Goal: Task Accomplishment & Management: Manage account settings

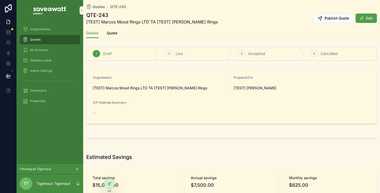
click at [333, 15] on button "Publish Quote" at bounding box center [333, 18] width 41 height 9
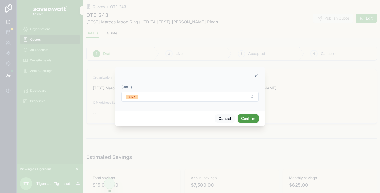
click at [216, 95] on button "Live" at bounding box center [189, 97] width 137 height 10
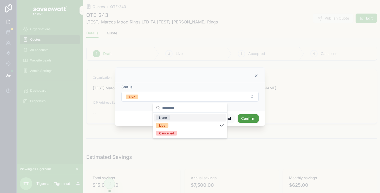
click at [217, 95] on button "Live" at bounding box center [189, 97] width 137 height 10
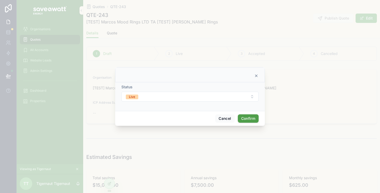
click at [252, 96] on button "Live" at bounding box center [189, 97] width 137 height 10
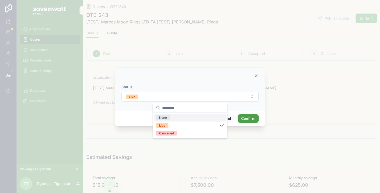
click at [252, 96] on button "Live" at bounding box center [189, 97] width 137 height 10
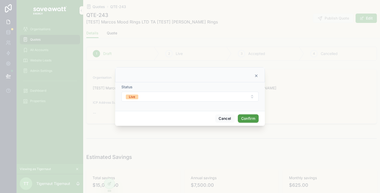
click at [252, 118] on button "Confirm" at bounding box center [248, 118] width 21 height 8
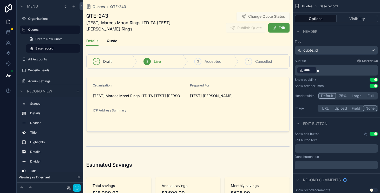
click at [172, 24] on span "[TEST] Marcos Mood Rings LTD TA [TEST] [PERSON_NAME] Rings" at bounding box center [138, 26] width 105 height 12
click at [179, 28] on span "[TEST] Marcos Mood Rings LTD TA [TEST] [PERSON_NAME] Rings" at bounding box center [138, 26] width 105 height 12
click at [328, 72] on p "﻿ **** ﻿" at bounding box center [337, 70] width 80 height 8
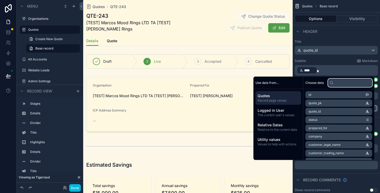
click at [341, 81] on input "text" at bounding box center [350, 83] width 44 height 8
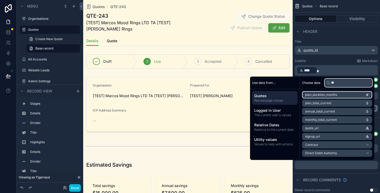
type input "***"
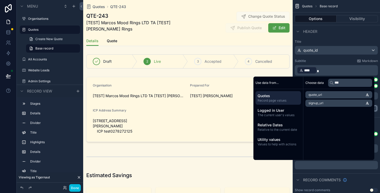
click at [191, 121] on div "scrollable content" at bounding box center [188, 109] width 210 height 69
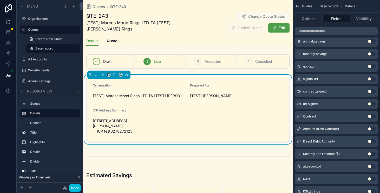
scroll to position [423, 0]
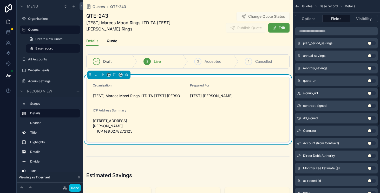
click at [372, 81] on button "Use setting" at bounding box center [372, 81] width 8 height 4
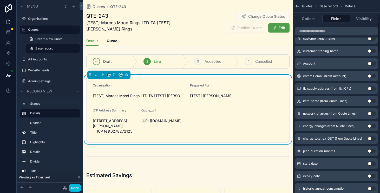
scroll to position [0, 0]
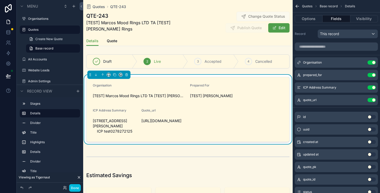
click at [0, 0] on icon "scrollable content" at bounding box center [0, 0] width 0 height 0
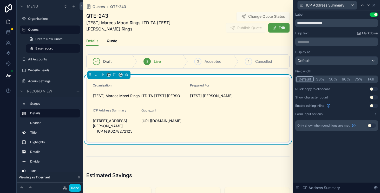
click at [334, 78] on button "50%" at bounding box center [333, 79] width 13 height 6
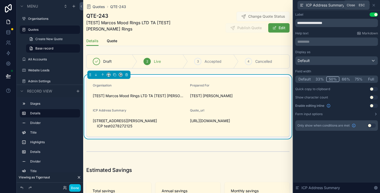
click at [373, 3] on icon at bounding box center [374, 5] width 4 height 4
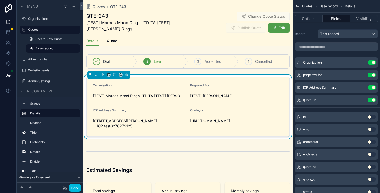
click at [361, 95] on div "quote_url Use setting" at bounding box center [336, 100] width 83 height 10
click at [0, 0] on icon "scrollable content" at bounding box center [0, 0] width 0 height 0
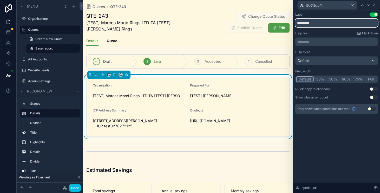
click at [317, 24] on input "*********" at bounding box center [336, 23] width 83 height 8
type input "*********"
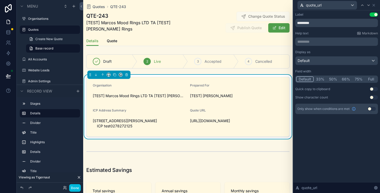
click at [372, 108] on button "Use setting" at bounding box center [372, 109] width 8 height 4
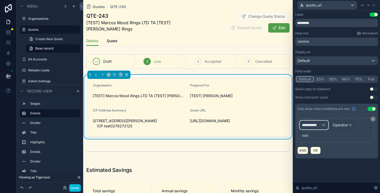
click at [323, 126] on div "**********" at bounding box center [314, 125] width 28 height 8
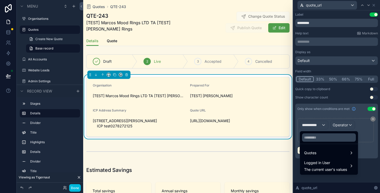
click at [329, 163] on span "Logged in User" at bounding box center [325, 162] width 43 height 6
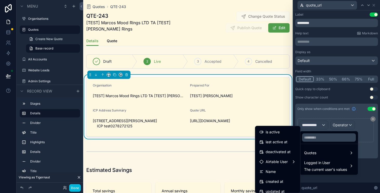
scroll to position [103, 0]
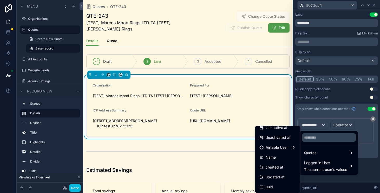
click at [285, 148] on span "Airtable User" at bounding box center [277, 147] width 22 height 6
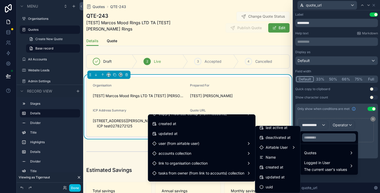
scroll to position [83, 0]
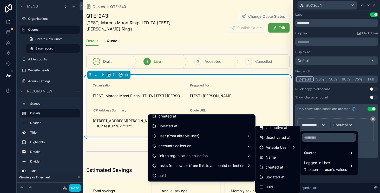
click at [355, 151] on div "Quotes" at bounding box center [329, 152] width 56 height 9
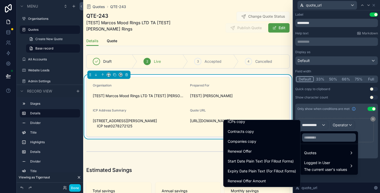
scroll to position [407, 0]
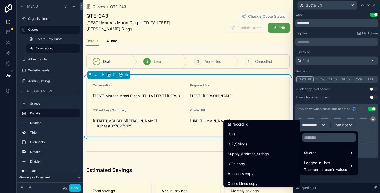
click at [373, 119] on div at bounding box center [336, 96] width 87 height 193
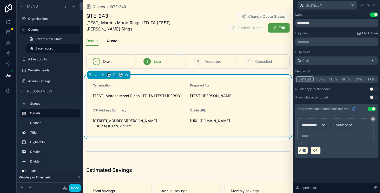
click at [373, 105] on div "Only show when conditions are met Use setting" at bounding box center [336, 108] width 83 height 10
click at [373, 108] on button "Use setting" at bounding box center [372, 109] width 8 height 4
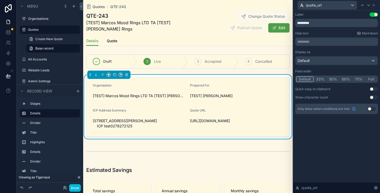
click at [336, 77] on button "50%" at bounding box center [333, 79] width 13 height 6
click at [250, 144] on div "scrollable content" at bounding box center [188, 151] width 210 height 17
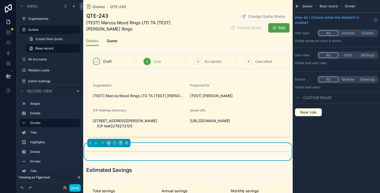
click at [210, 125] on div "scrollable content" at bounding box center [188, 107] width 210 height 64
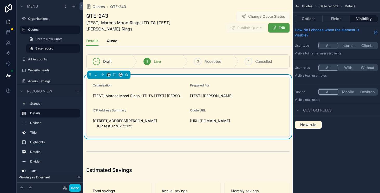
click at [315, 20] on button "Options" at bounding box center [309, 18] width 28 height 7
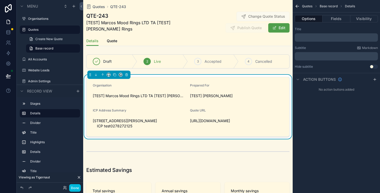
click at [276, 92] on div "[TEST] [PERSON_NAME]" at bounding box center [236, 96] width 93 height 8
click at [336, 17] on button "Fields" at bounding box center [337, 18] width 28 height 7
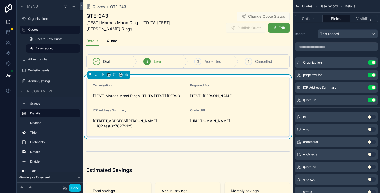
click at [0, 0] on icon "scrollable content" at bounding box center [0, 0] width 0 height 0
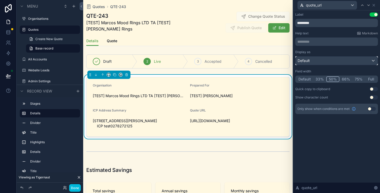
click at [352, 63] on div "Default" at bounding box center [337, 60] width 82 height 8
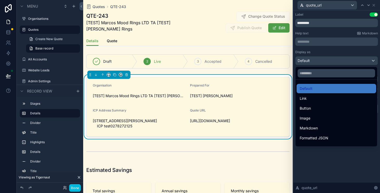
click at [342, 99] on div "Link" at bounding box center [336, 98] width 73 height 6
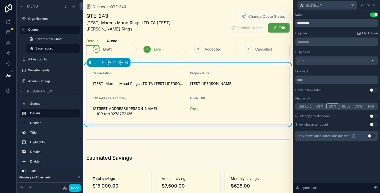
scroll to position [0, 0]
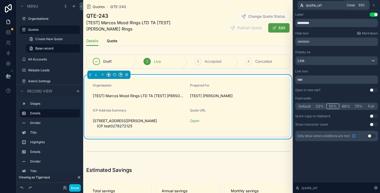
click at [375, 6] on icon at bounding box center [374, 5] width 4 height 4
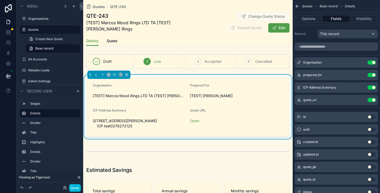
click at [195, 121] on link "Open" at bounding box center [194, 120] width 9 height 4
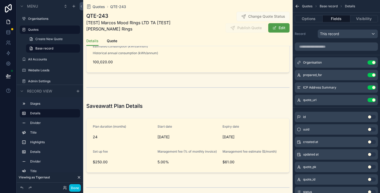
scroll to position [260, 0]
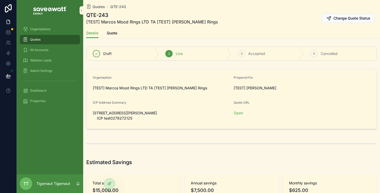
click at [74, 160] on div "Organisations Quotes All Accounts Website Leads Admin Settings Dashboard Proper…" at bounding box center [50, 97] width 67 height 153
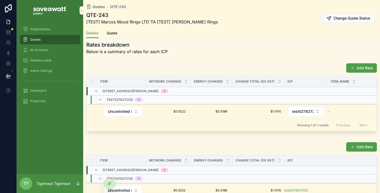
scroll to position [334, 0]
